Goal: Information Seeking & Learning: Learn about a topic

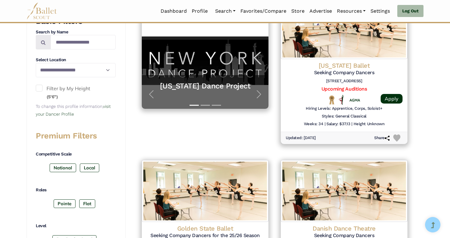
scroll to position [222, 0]
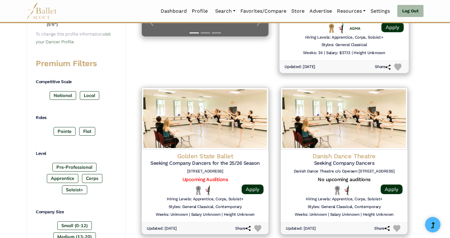
click at [290, 36] on div "Hiring Levels: Apprentice, Corps, Soloist+" at bounding box center [344, 39] width 119 height 8
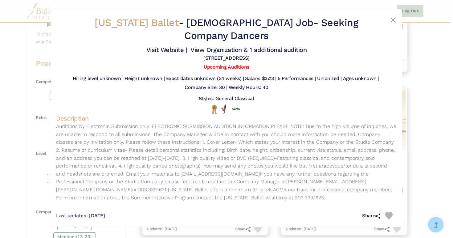
click at [418, 90] on div "Colorado Ballet - Full Time Job - Seeking Company Dancers Visit Website | View …" at bounding box center [226, 119] width 453 height 238
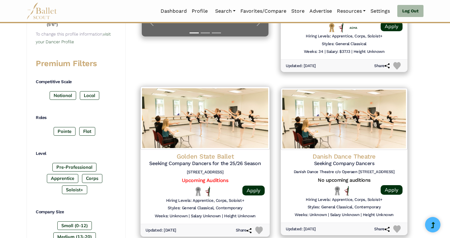
click at [286, 4] on h5 "Seeking Company Dancers for the 25/26 Season" at bounding box center [344, 0] width 117 height 6
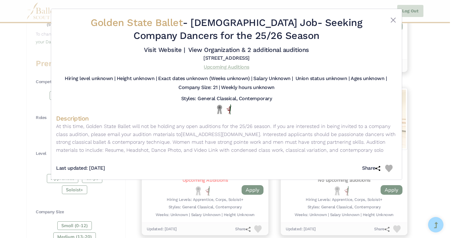
click at [229, 66] on link "Upcoming Auditions" at bounding box center [226, 67] width 45 height 6
click at [432, 94] on div "Golden State Ballet - Full Time Job - Seeking Company Dancers for the 25/26 Sea…" at bounding box center [226, 119] width 453 height 238
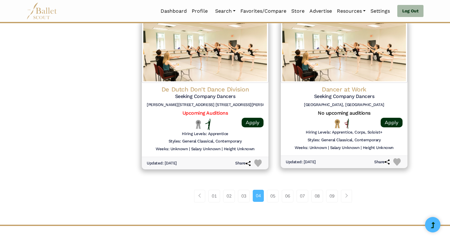
scroll to position [780, 0]
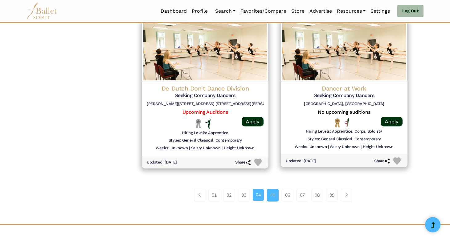
click at [275, 195] on link "05" at bounding box center [273, 194] width 12 height 12
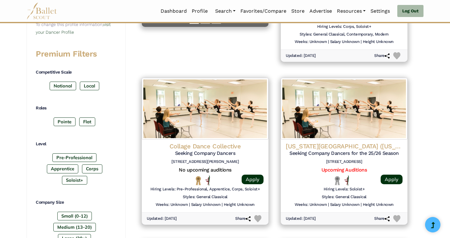
scroll to position [238, 0]
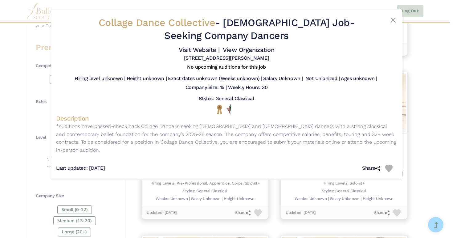
click at [444, 77] on div "Collage Dance Collective - [DEMOGRAPHIC_DATA] Job - Seeking Company Dancers Vis…" at bounding box center [226, 119] width 453 height 238
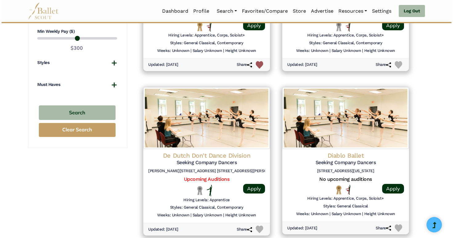
scroll to position [550, 0]
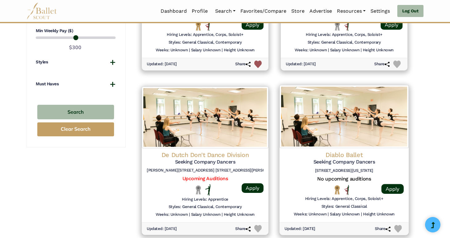
click at [383, 166] on div "Diablo Ballet Seeking Company Dancers [STREET_ADDRESS][US_STATE]" at bounding box center [344, 162] width 119 height 25
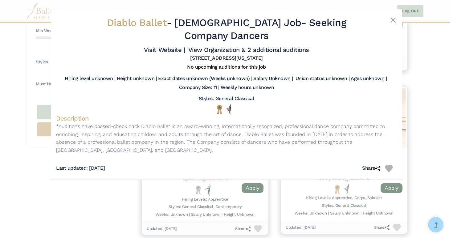
click at [434, 132] on div "Diablo Ballet - [DEMOGRAPHIC_DATA] Job - Seeking Company Dancers Visit Website …" at bounding box center [226, 119] width 453 height 238
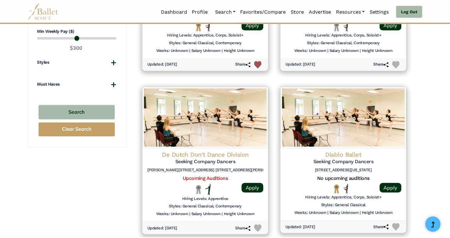
scroll to position [720, 0]
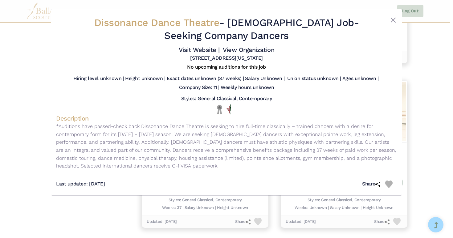
click at [425, 85] on div "Dissonance Dance Theatre - [DEMOGRAPHIC_DATA] Job - Seeking Company Dancers Vis…" at bounding box center [226, 119] width 453 height 238
